Goal: Find specific page/section: Find specific page/section

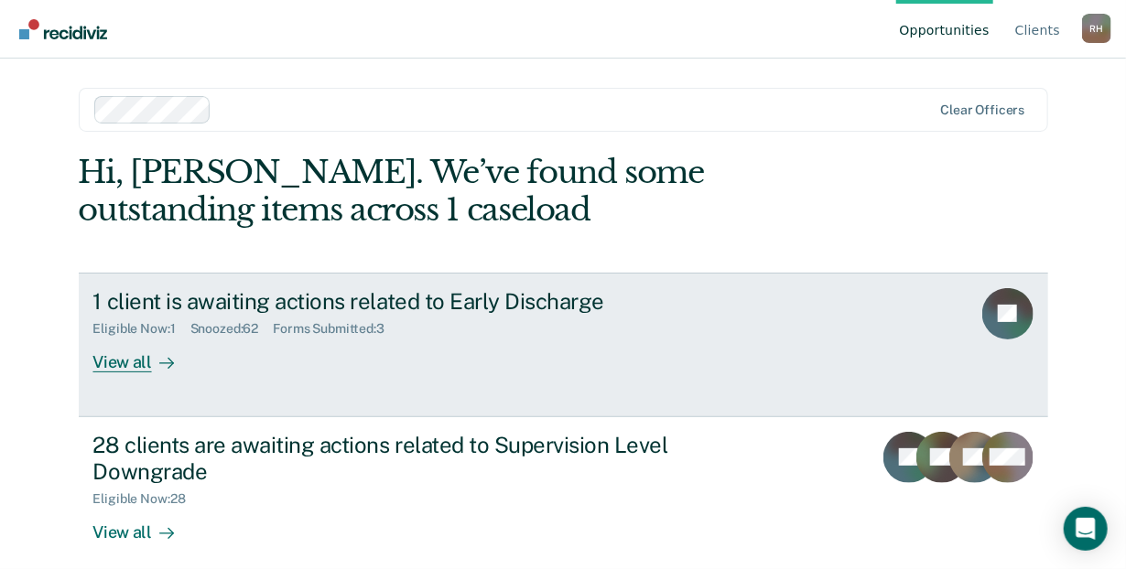
click at [103, 357] on div "View all" at bounding box center [144, 355] width 103 height 36
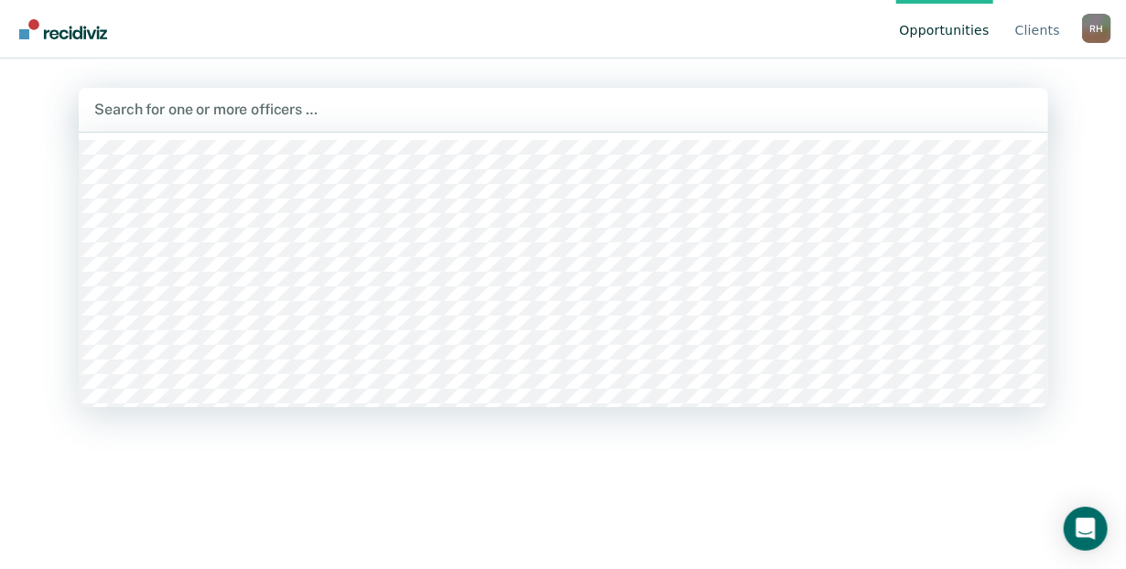
click at [212, 107] on div at bounding box center [563, 109] width 937 height 21
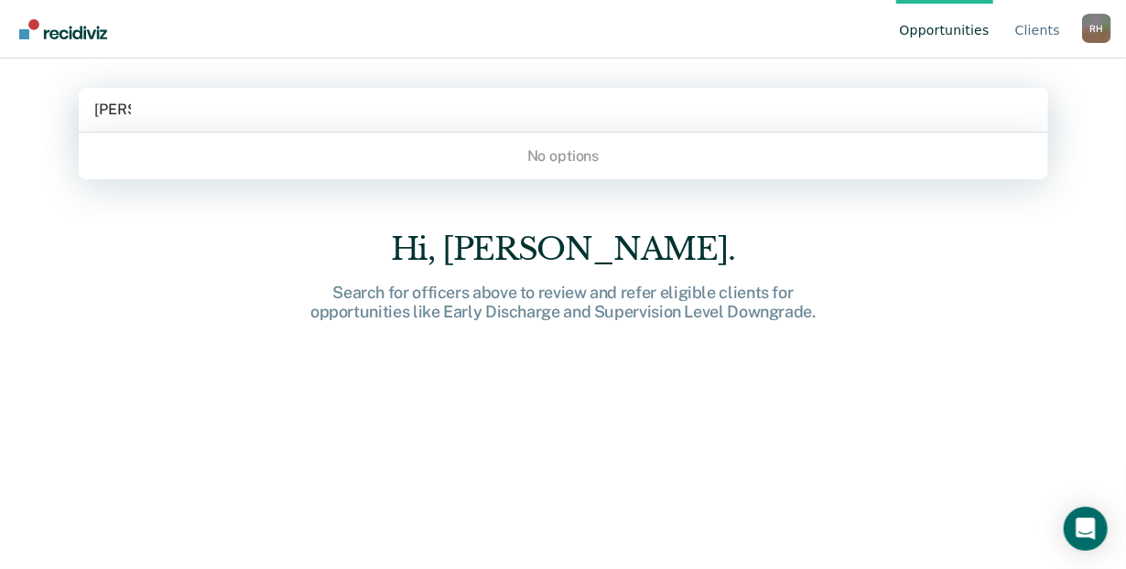
type input "[PERSON_NAME]"
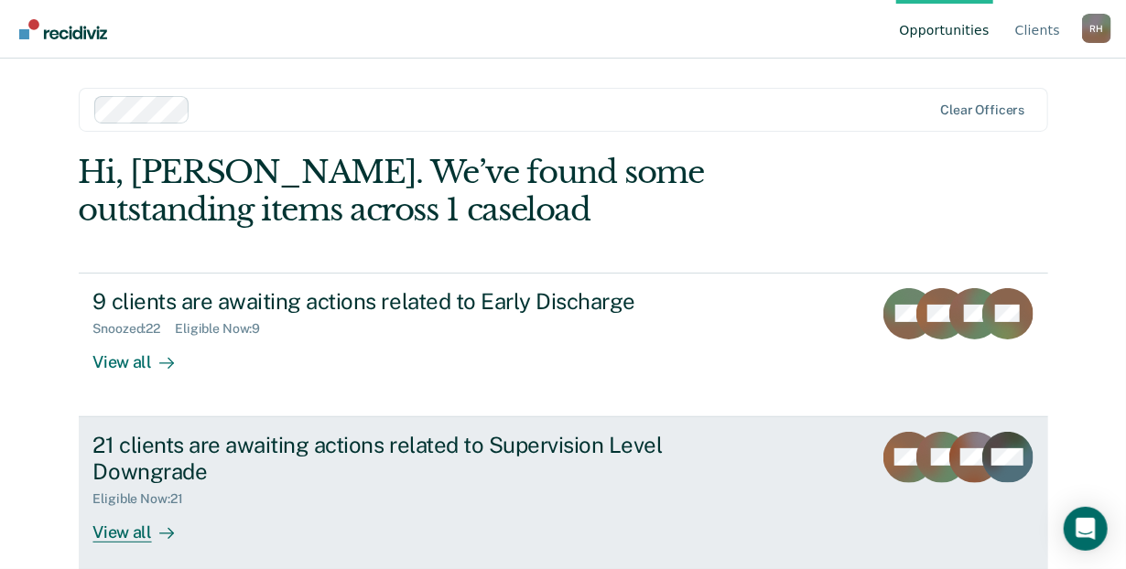
click at [108, 532] on div "View all" at bounding box center [144, 525] width 103 height 36
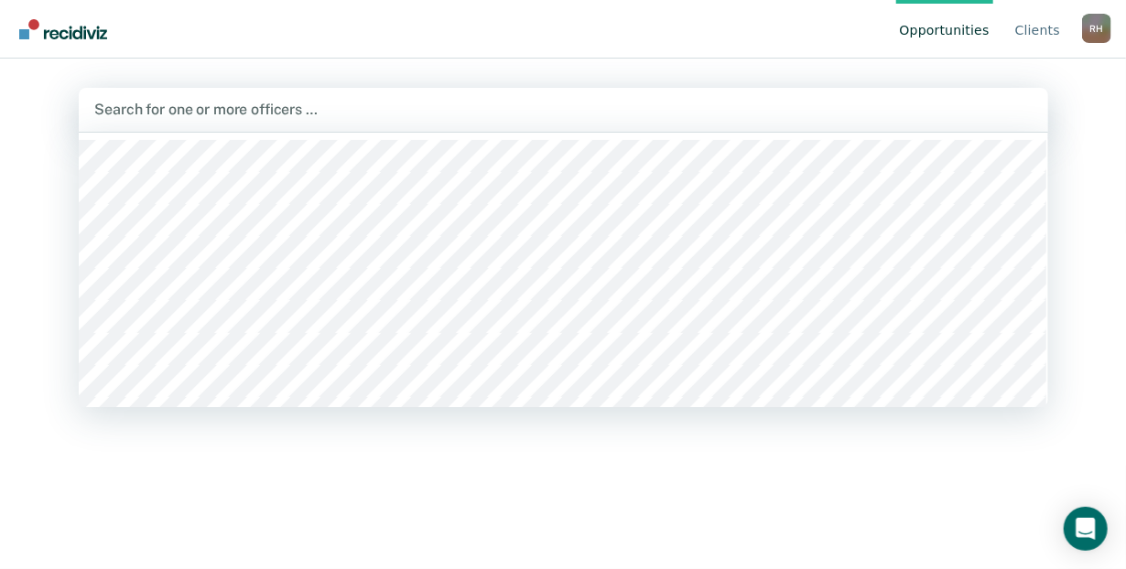
click at [166, 108] on div at bounding box center [563, 109] width 937 height 21
type input "chav"
